Goal: Book appointment/travel/reservation

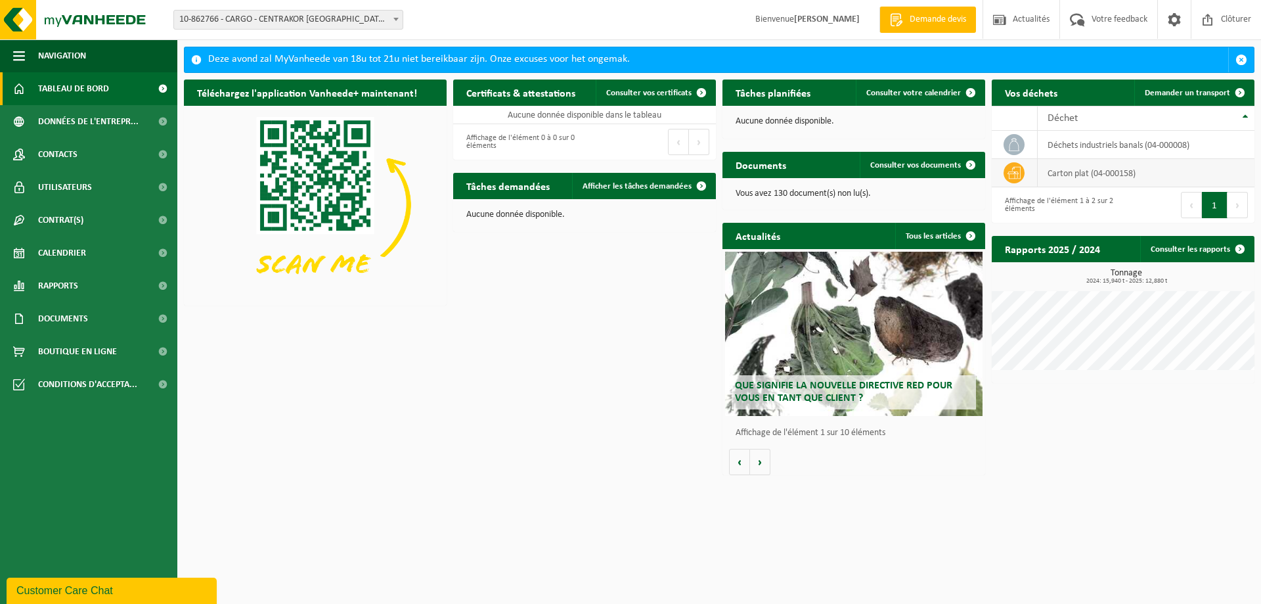
click at [1117, 177] on td "carton plat (04-000158)" at bounding box center [1146, 173] width 217 height 28
click at [1009, 168] on icon at bounding box center [1014, 172] width 13 height 13
click at [1206, 97] on span "Demander un transport" at bounding box center [1187, 93] width 85 height 9
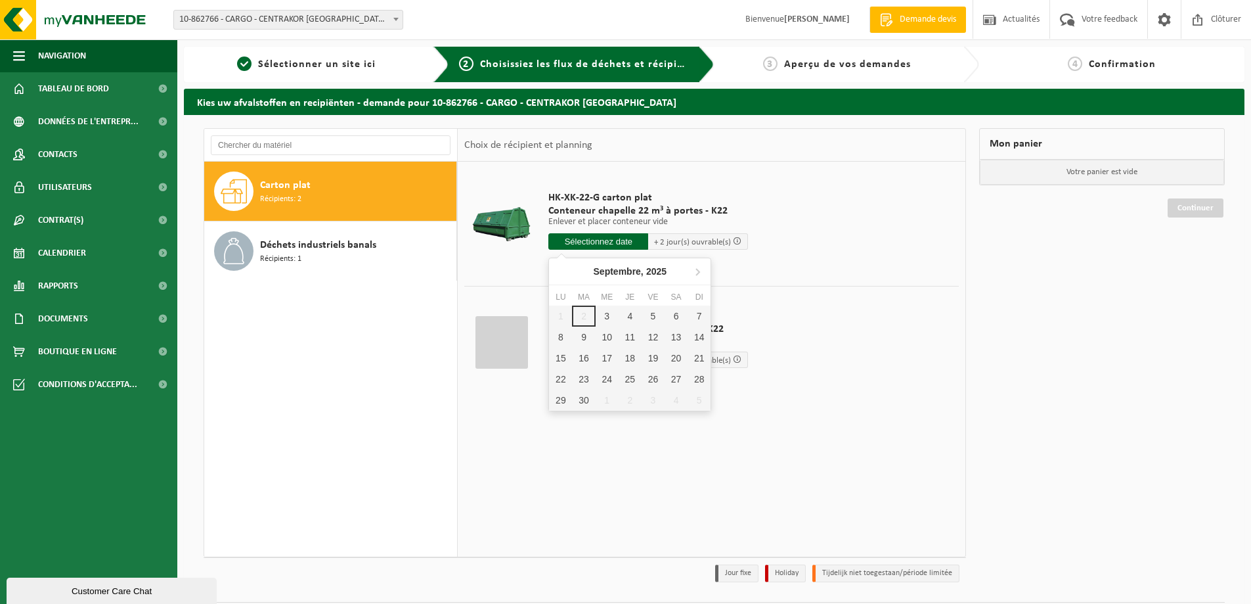
click at [625, 248] on input "text" at bounding box center [599, 241] width 100 height 16
click at [610, 317] on div "3" at bounding box center [607, 315] width 23 height 21
type input "à partir de 2025-09-03"
type input "2025-09-03"
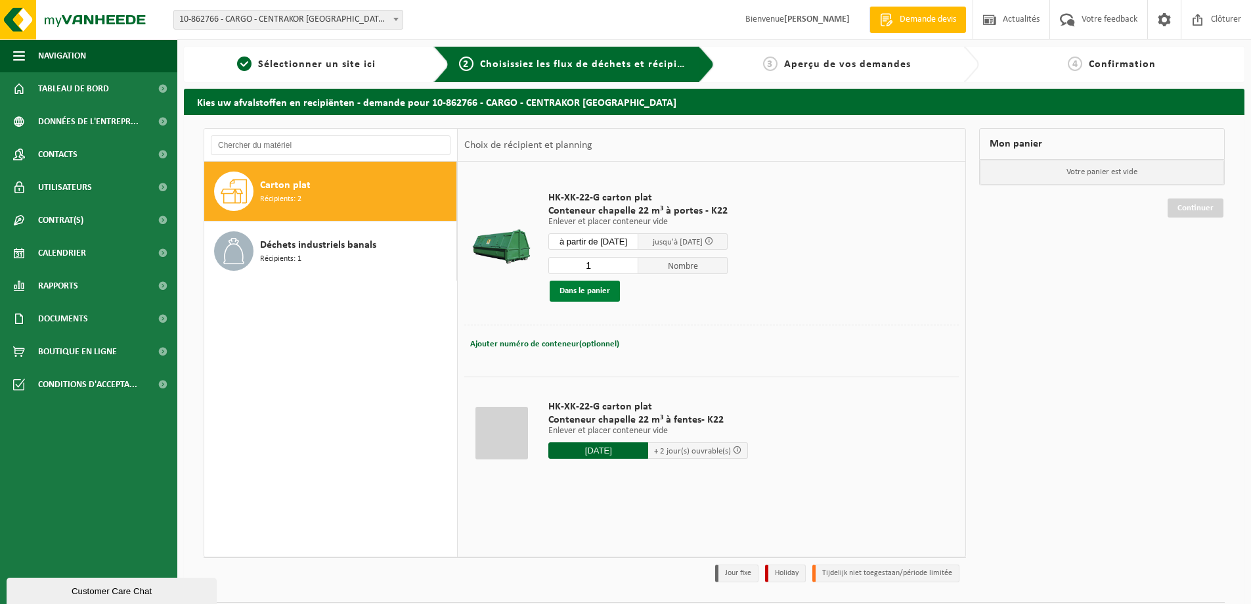
click at [577, 290] on button "Dans le panier" at bounding box center [585, 291] width 70 height 21
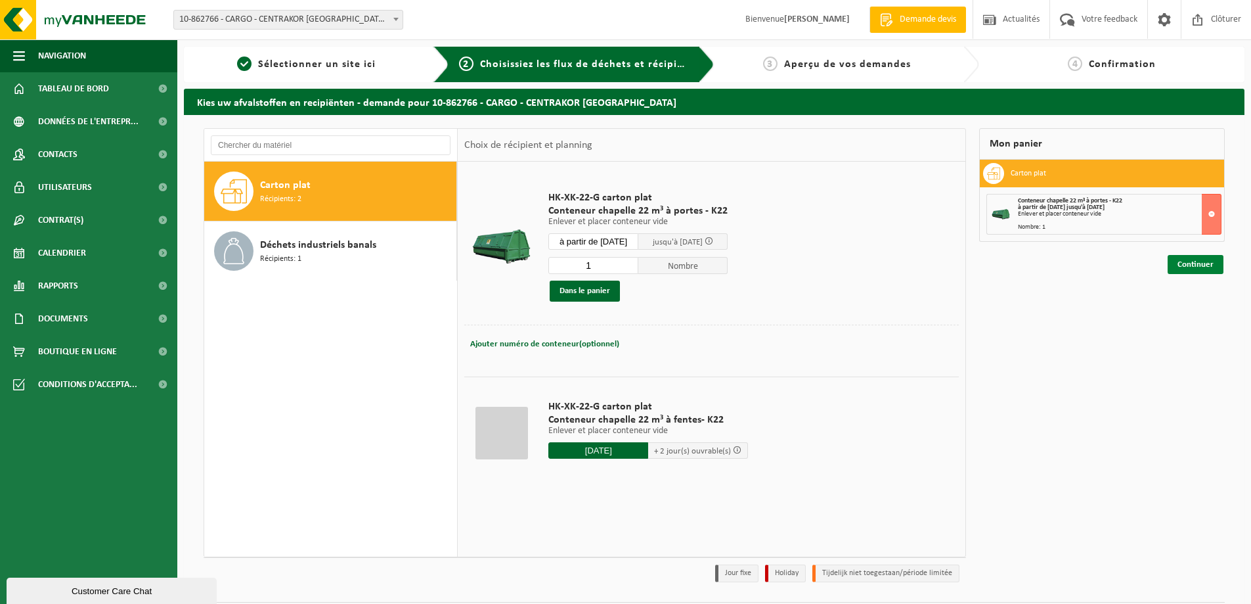
click at [1213, 263] on link "Continuer" at bounding box center [1196, 264] width 56 height 19
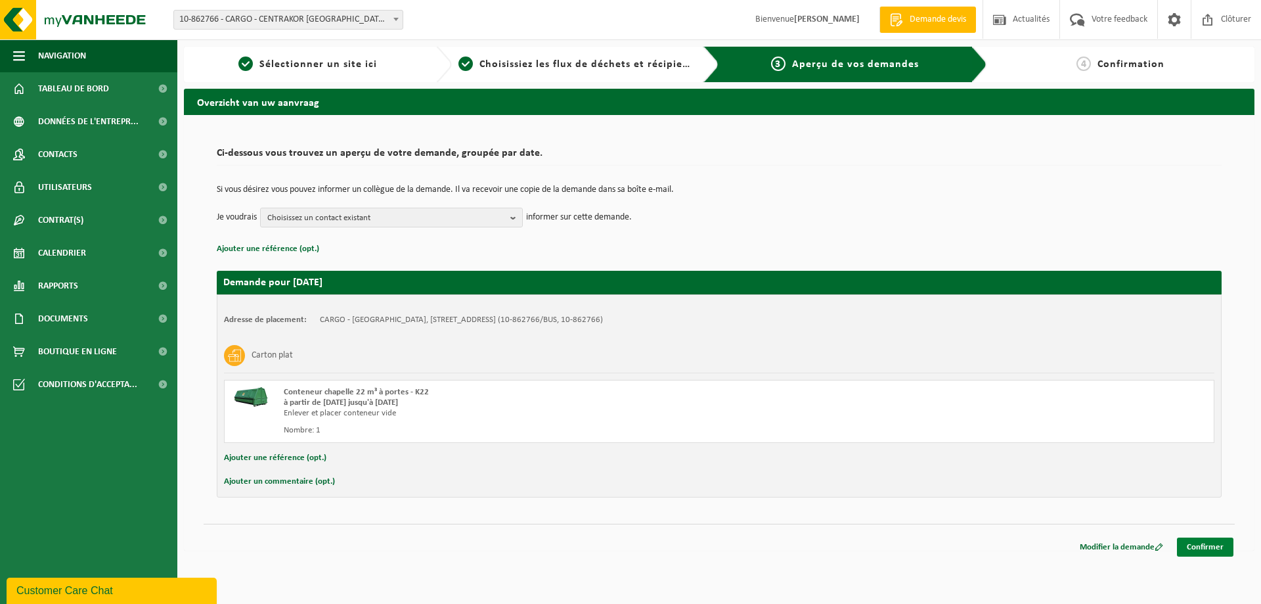
click at [1217, 546] on link "Confirmer" at bounding box center [1205, 546] width 56 height 19
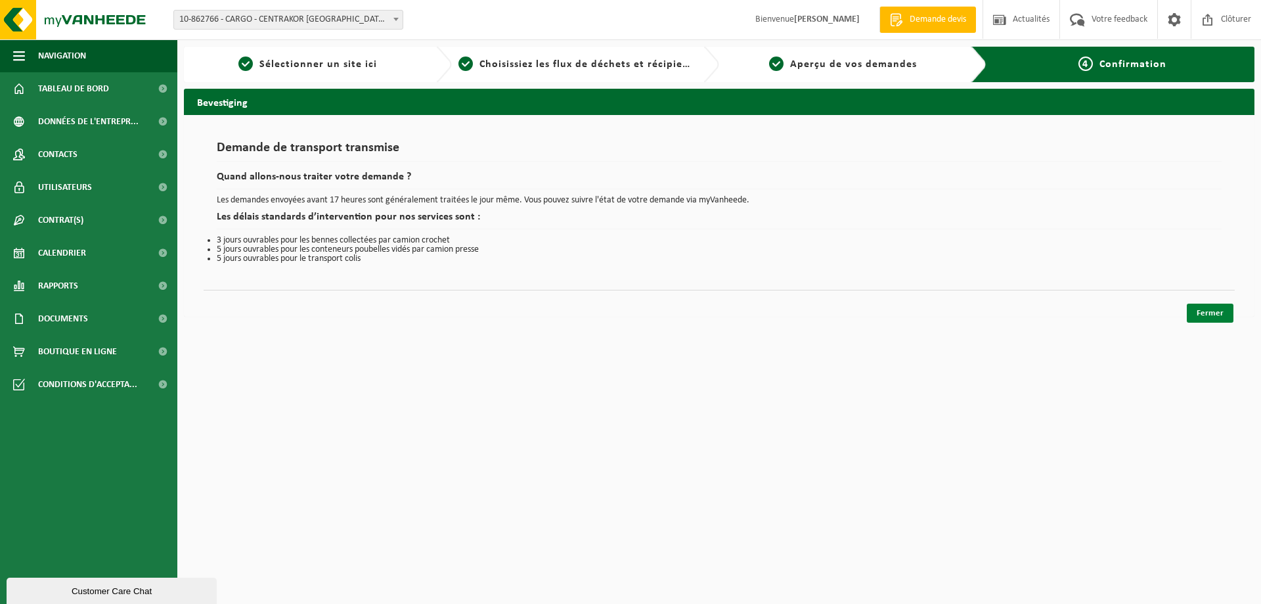
click at [1214, 315] on link "Fermer" at bounding box center [1210, 313] width 47 height 19
